Goal: Check status: Check status

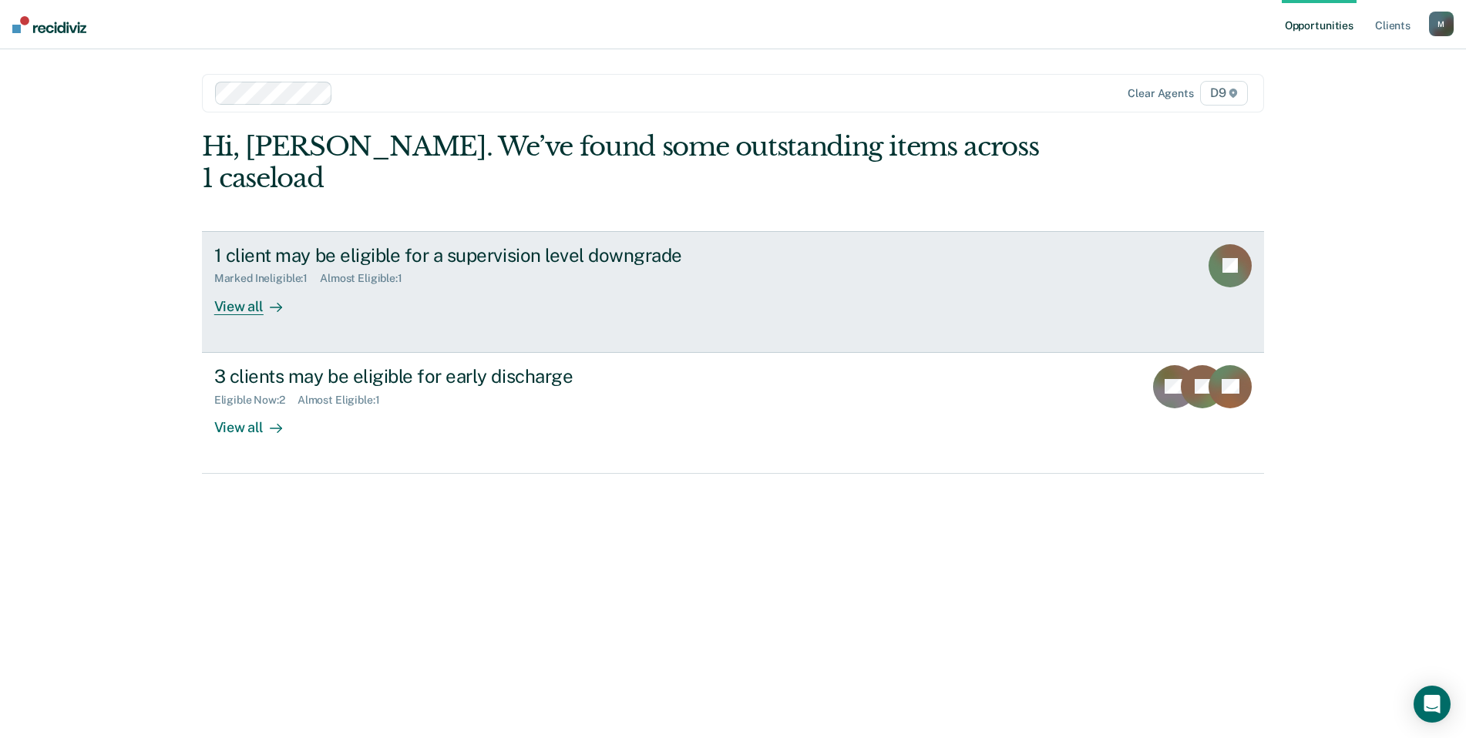
click at [259, 285] on div "View all" at bounding box center [257, 300] width 86 height 30
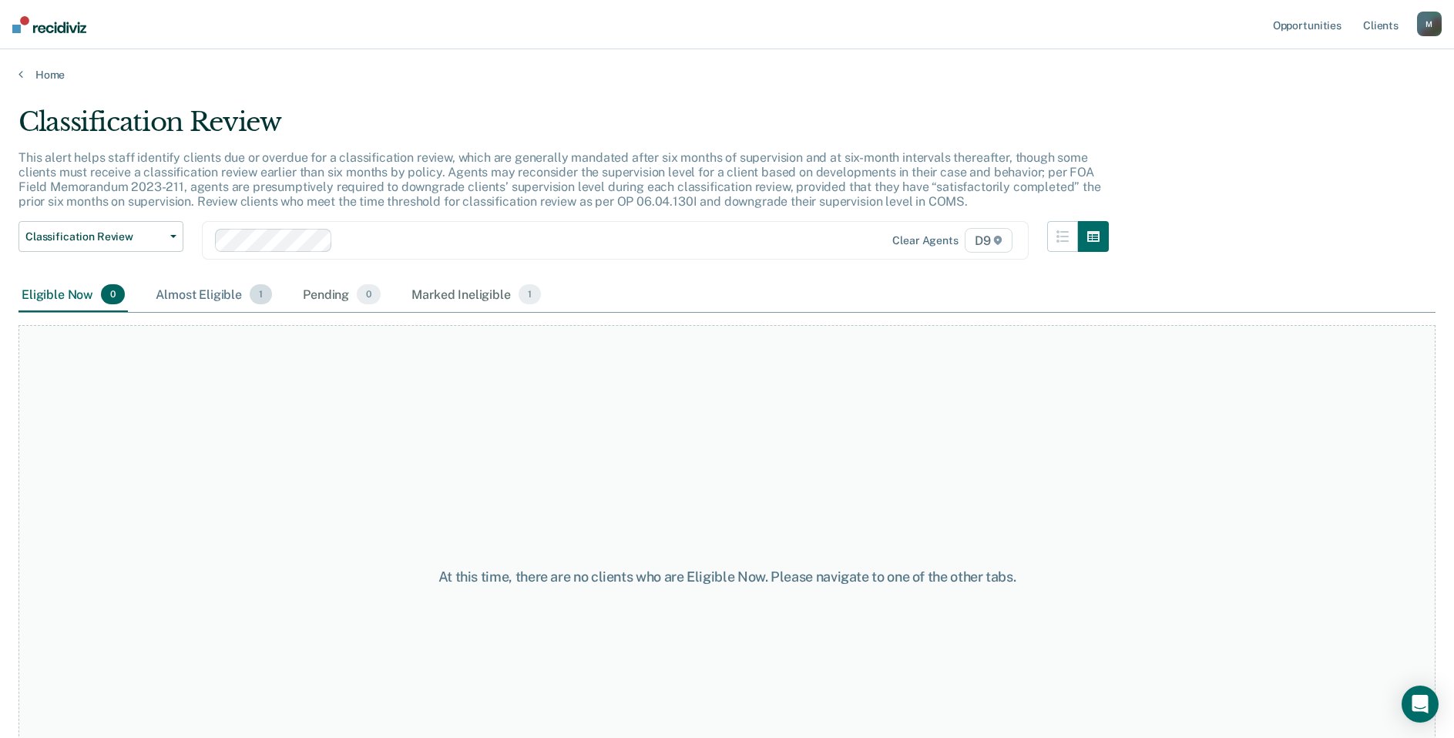
click at [243, 297] on div "Almost Eligible 1" at bounding box center [214, 295] width 123 height 34
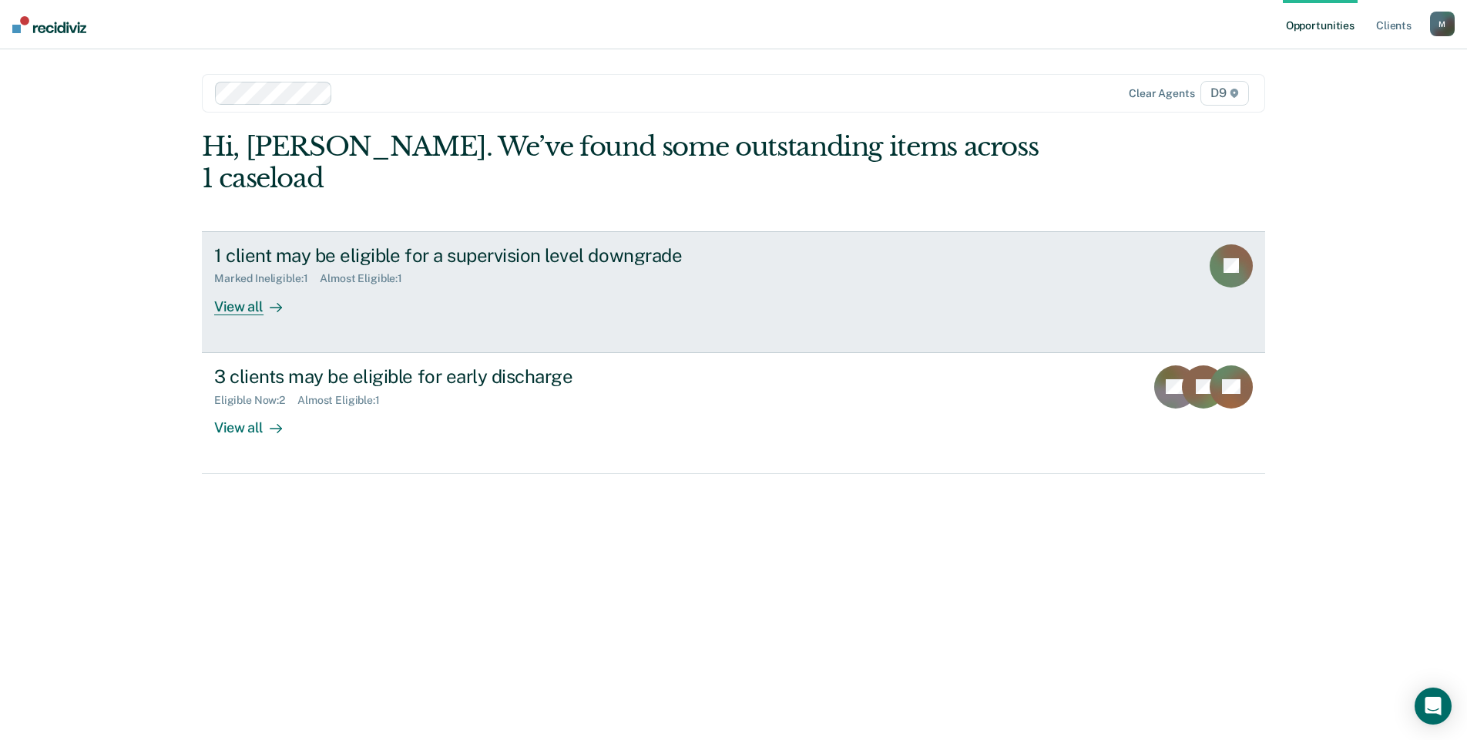
click at [246, 285] on div "View all" at bounding box center [257, 300] width 86 height 30
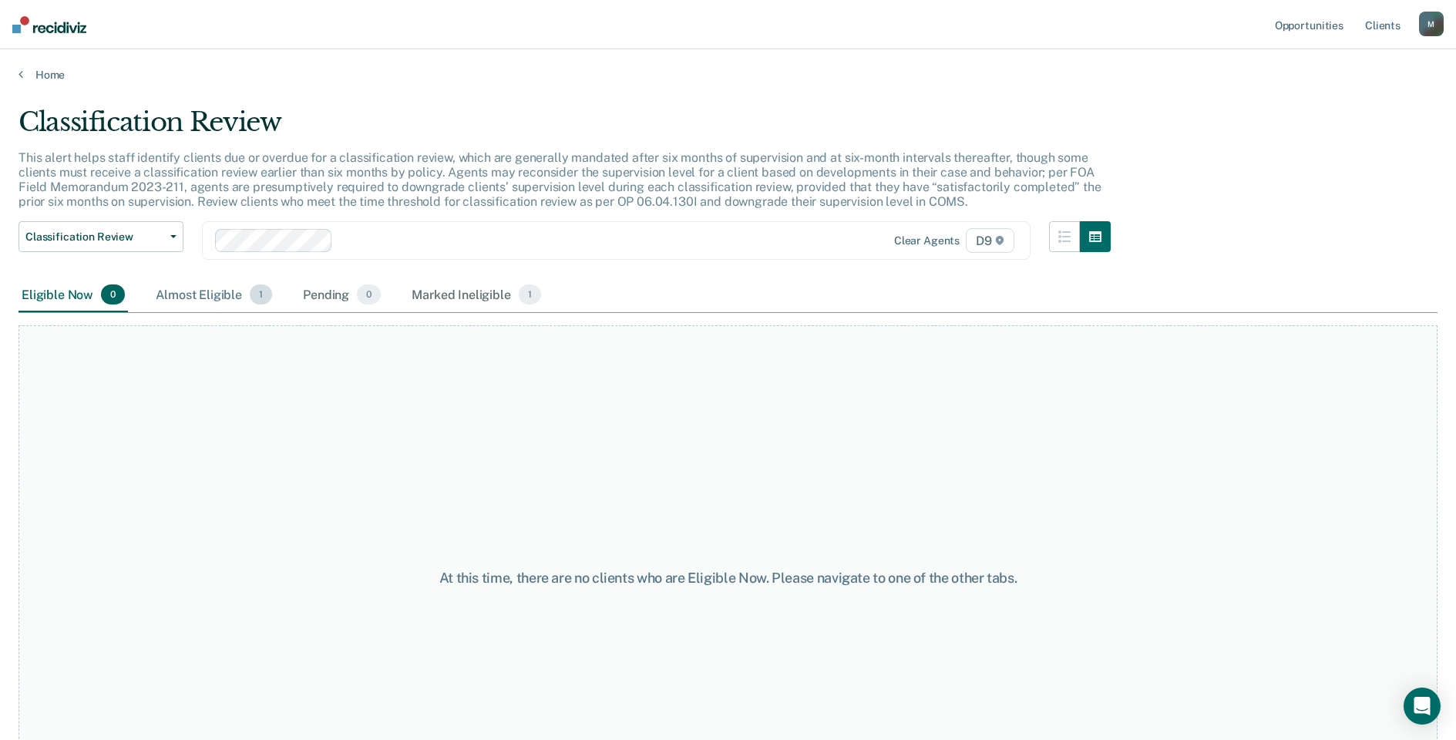
click at [224, 295] on div "Almost Eligible 1" at bounding box center [214, 295] width 123 height 34
